Goal: Task Accomplishment & Management: Manage account settings

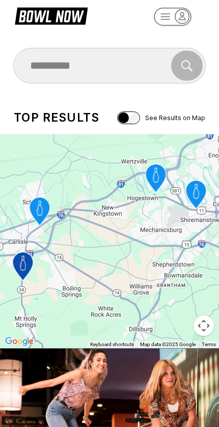
scroll to position [17, 0]
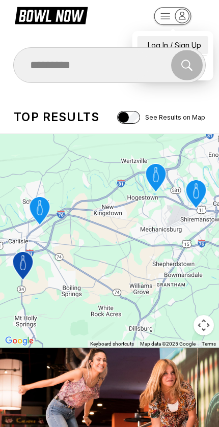
click at [151, 37] on div "Log In / Sign Up" at bounding box center [172, 45] width 71 height 18
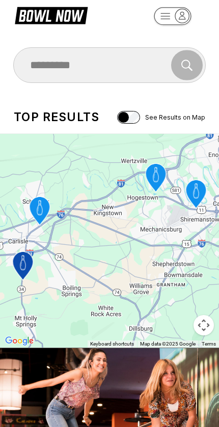
scroll to position [0, 0]
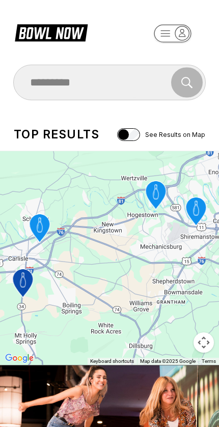
select select "**"
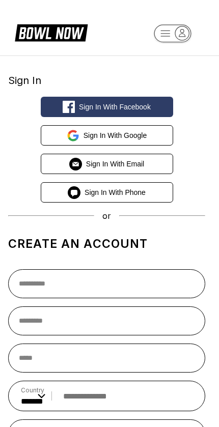
click at [175, 34] on rect "button" at bounding box center [172, 33] width 37 height 18
click at [188, 37] on icon "button" at bounding box center [182, 33] width 14 height 14
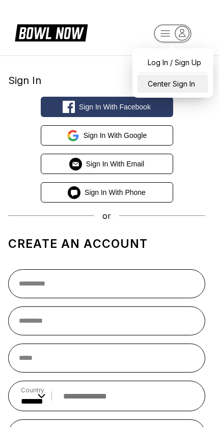
click at [185, 89] on div "Center Sign In" at bounding box center [172, 84] width 71 height 18
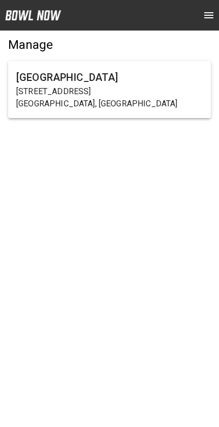
click at [170, 106] on p "[GEOGRAPHIC_DATA], [GEOGRAPHIC_DATA]" at bounding box center [109, 104] width 186 height 12
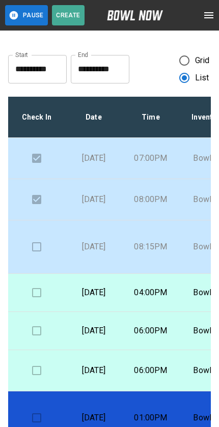
scroll to position [0, 1]
click at [37, 268] on td at bounding box center [36, 246] width 57 height 53
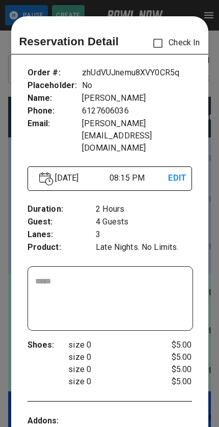
scroll to position [16, 0]
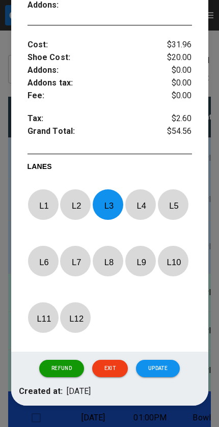
click at [165, 360] on button "Update" at bounding box center [158, 368] width 44 height 17
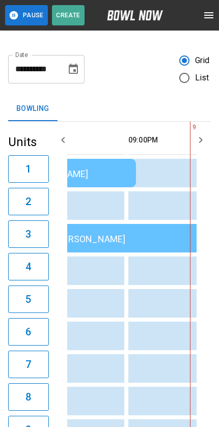
scroll to position [0, 0]
